Goal: Communication & Community: Answer question/provide support

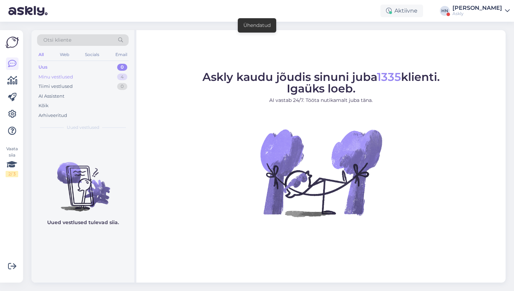
click at [92, 77] on div "Minu vestlused 4" at bounding box center [83, 77] width 92 height 10
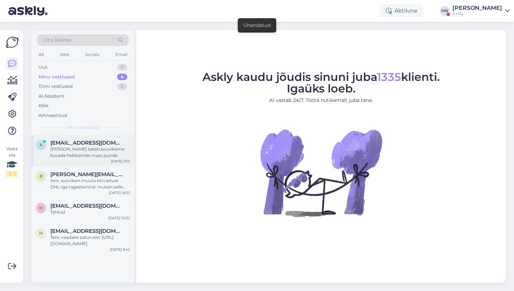
click at [81, 139] on div "a [EMAIL_ADDRESS][DOMAIN_NAME] Seda viimast teksti sooviksime kuvada helistamis…" at bounding box center [82, 150] width 103 height 31
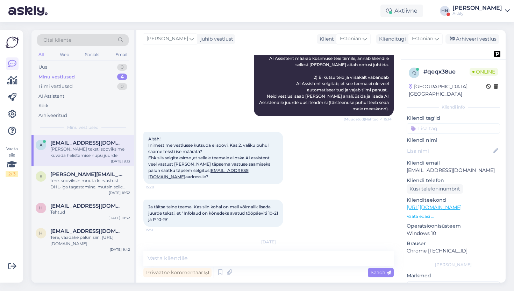
scroll to position [3774, 0]
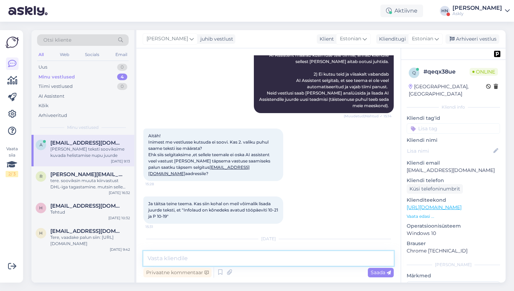
click at [193, 261] on textarea at bounding box center [268, 258] width 250 height 15
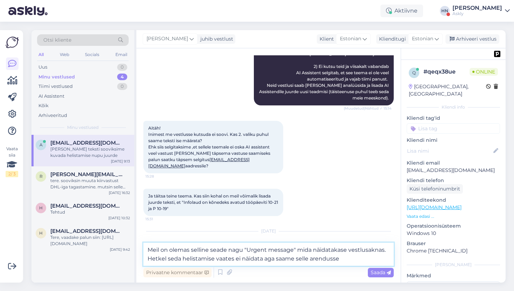
scroll to position [3782, 0]
click at [322, 259] on textarea "Meil on olemas selline seade nagu "Urgent message" mida näidatakase vestlusakna…" at bounding box center [268, 253] width 250 height 23
click at [269, 257] on textarea "Meil on olemas selline seade nagu "Urgent message" mida näidatakase vestlusakna…" at bounding box center [268, 253] width 250 height 23
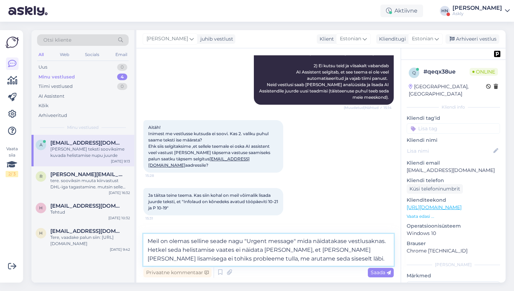
click at [199, 258] on textarea "Meil on olemas selline seade nagu "Urgent message" mida näidatakase vestlusakna…" at bounding box center [268, 250] width 250 height 32
click at [257, 258] on textarea "Meil on olemas selline seade nagu "Urgent message" mida näidatakase vestlusakna…" at bounding box center [268, 250] width 250 height 32
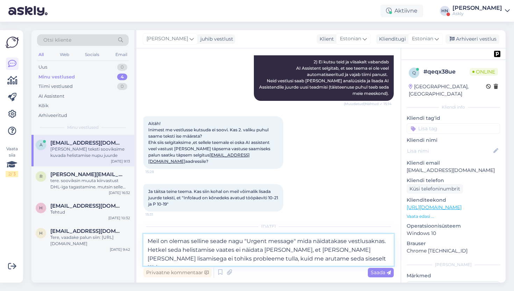
scroll to position [3791, 0]
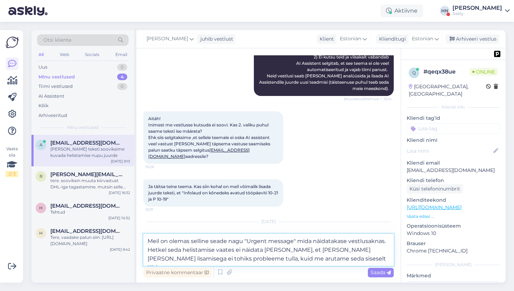
click at [262, 251] on textarea "Meil on olemas selline seade nagu "Urgent message" mida näidatakase vestlusakna…" at bounding box center [268, 250] width 250 height 32
click at [202, 260] on textarea "Meil on olemas selline seade nagu "Urgent message" mida näidatakase vestlusakna…" at bounding box center [268, 250] width 250 height 32
type textarea "Meil on olemas selline seade nagu "Urgent message" mida näidatakase vestlusakna…"
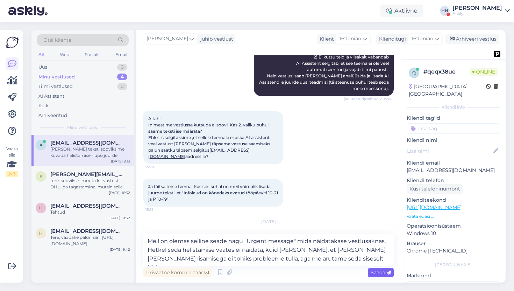
click at [372, 272] on span "Saada" at bounding box center [381, 272] width 20 height 6
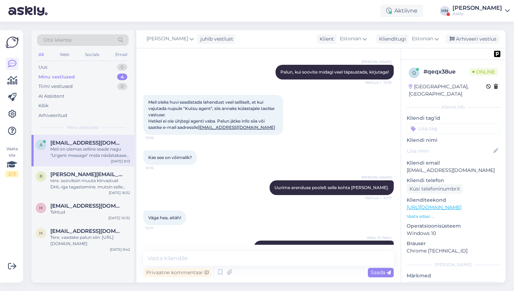
scroll to position [3823, 0]
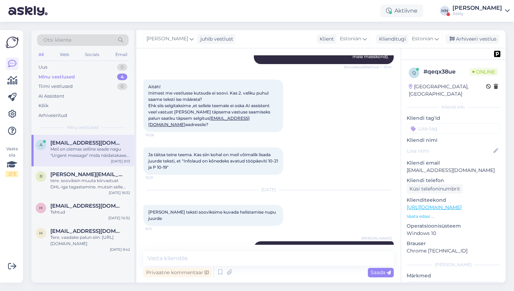
click at [117, 155] on div "Meil on olemas selline seade nagu "Urgent message" mida näidatakase vestlusakna…" at bounding box center [90, 152] width 80 height 13
